Goal: Task Accomplishment & Management: Manage account settings

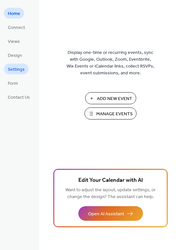
click at [16, 70] on span "Settings" at bounding box center [16, 69] width 17 height 7
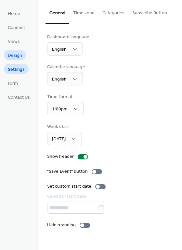
click at [15, 58] on span "Design" at bounding box center [15, 55] width 14 height 7
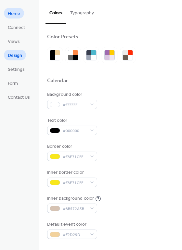
click at [13, 16] on span "Home" at bounding box center [14, 13] width 12 height 7
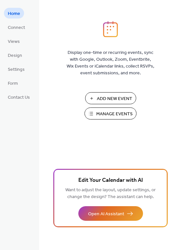
click at [114, 113] on span "Manage Events" at bounding box center [114, 114] width 36 height 7
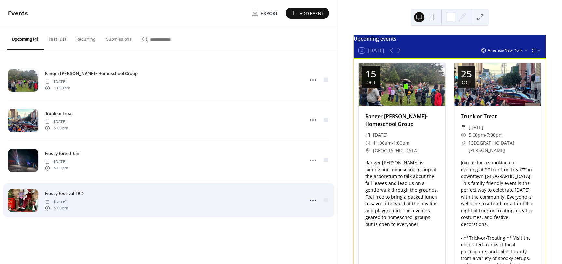
click at [99, 200] on div "Frosty Festival TBD Friday, December 12, 2025 5:00 pm" at bounding box center [172, 199] width 254 height 21
click at [104, 202] on div "Frosty Festival TBD Friday, December 12, 2025 5:00 pm" at bounding box center [172, 199] width 254 height 21
click at [310, 199] on icon at bounding box center [312, 200] width 10 height 10
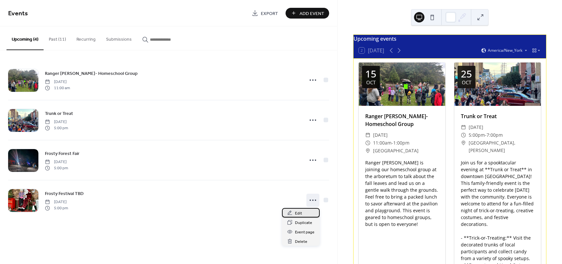
click at [305, 212] on div "Edit" at bounding box center [301, 212] width 38 height 9
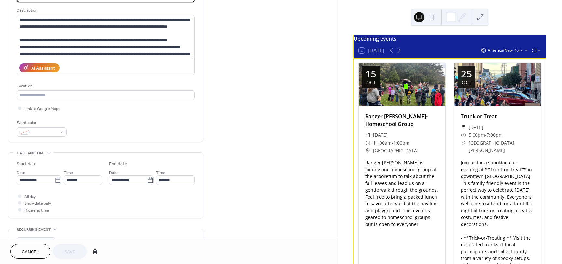
scroll to position [65, 0]
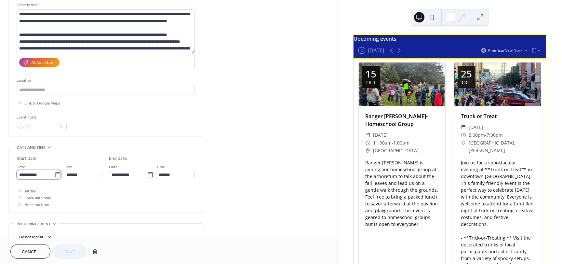
click at [49, 175] on input "**********" at bounding box center [36, 174] width 38 height 9
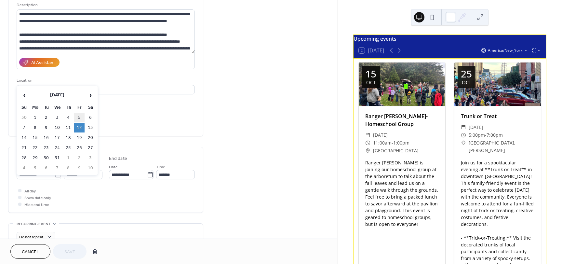
click at [78, 117] on td "5" at bounding box center [79, 117] width 10 height 9
type input "**********"
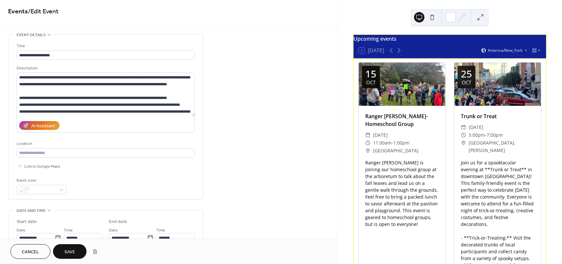
scroll to position [0, 0]
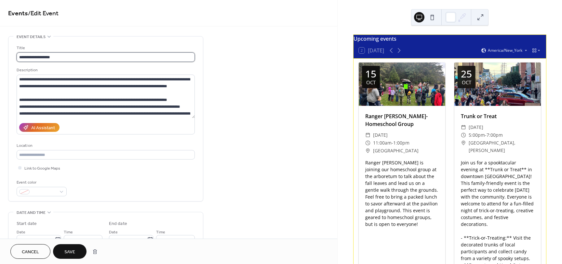
click at [52, 57] on input "**********" at bounding box center [106, 56] width 178 height 9
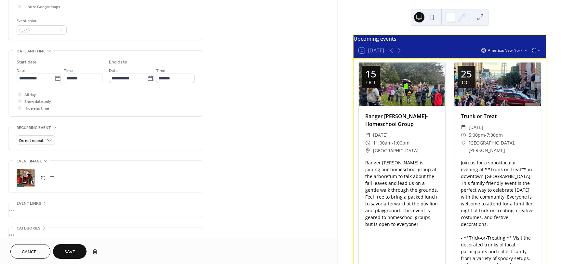
scroll to position [163, 0]
type input "**********"
click at [72, 253] on span "Save" at bounding box center [69, 251] width 11 height 7
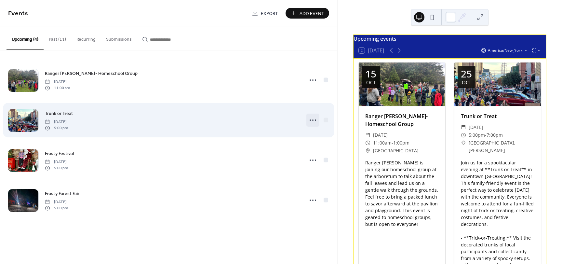
click at [313, 123] on icon at bounding box center [312, 120] width 10 height 10
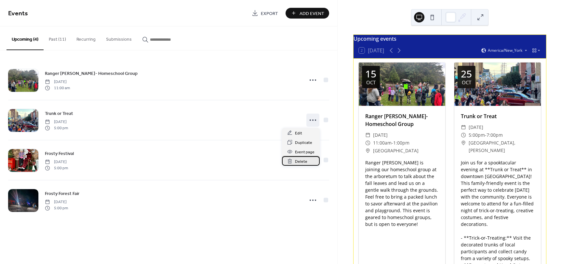
click at [307, 163] on div "Delete" at bounding box center [301, 160] width 38 height 9
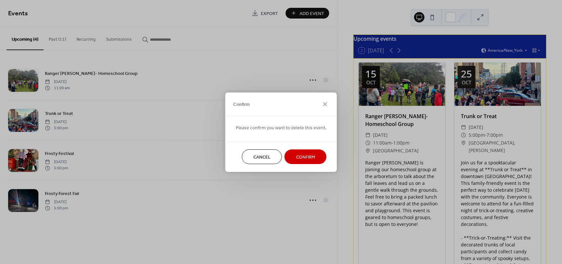
click at [303, 155] on span "Confirm" at bounding box center [305, 156] width 19 height 7
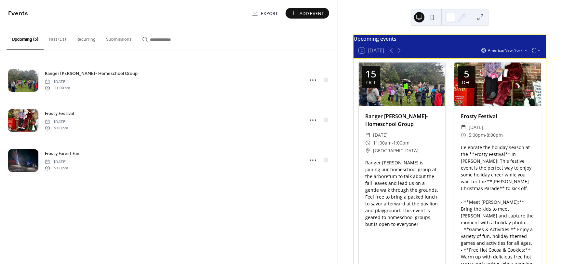
click at [306, 11] on span "Add Event" at bounding box center [311, 13] width 25 height 7
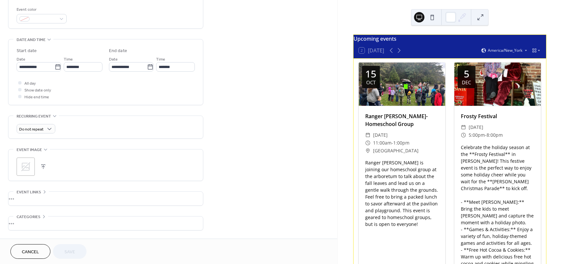
scroll to position [195, 0]
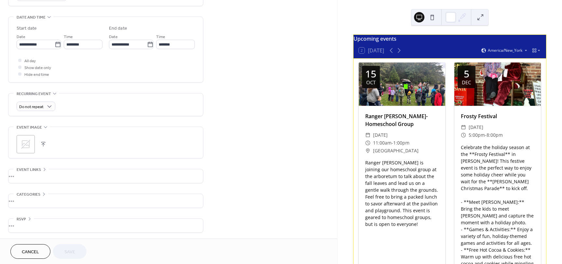
click at [31, 145] on icon at bounding box center [25, 144] width 10 height 10
